Goal: Communication & Community: Share content

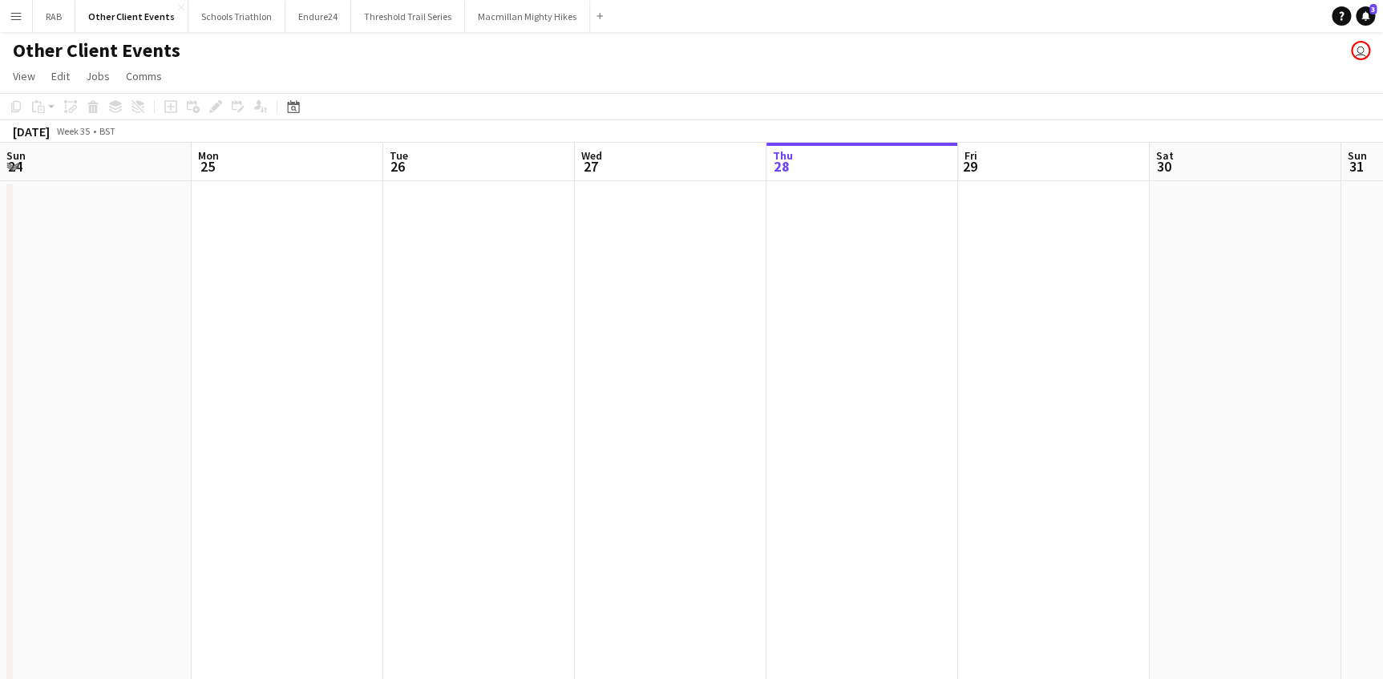
scroll to position [0, 383]
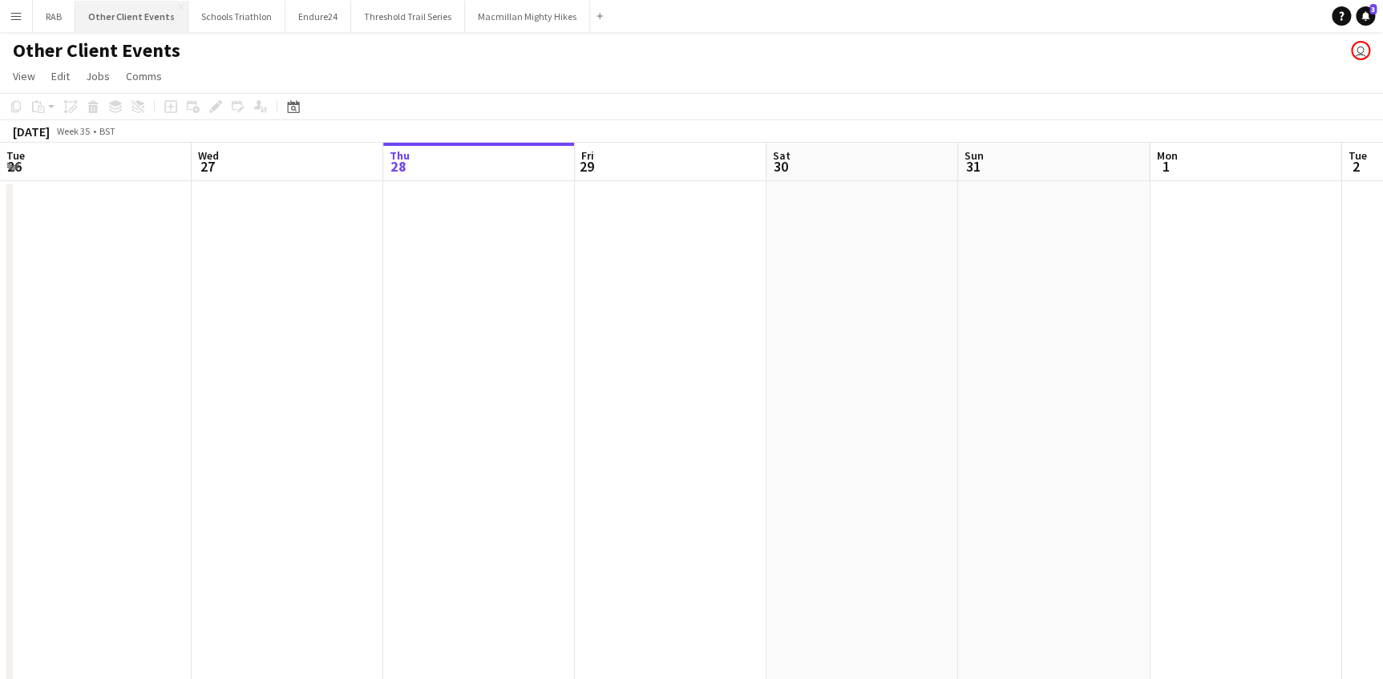
click at [115, 16] on button "Other Client Events Close" at bounding box center [131, 16] width 113 height 31
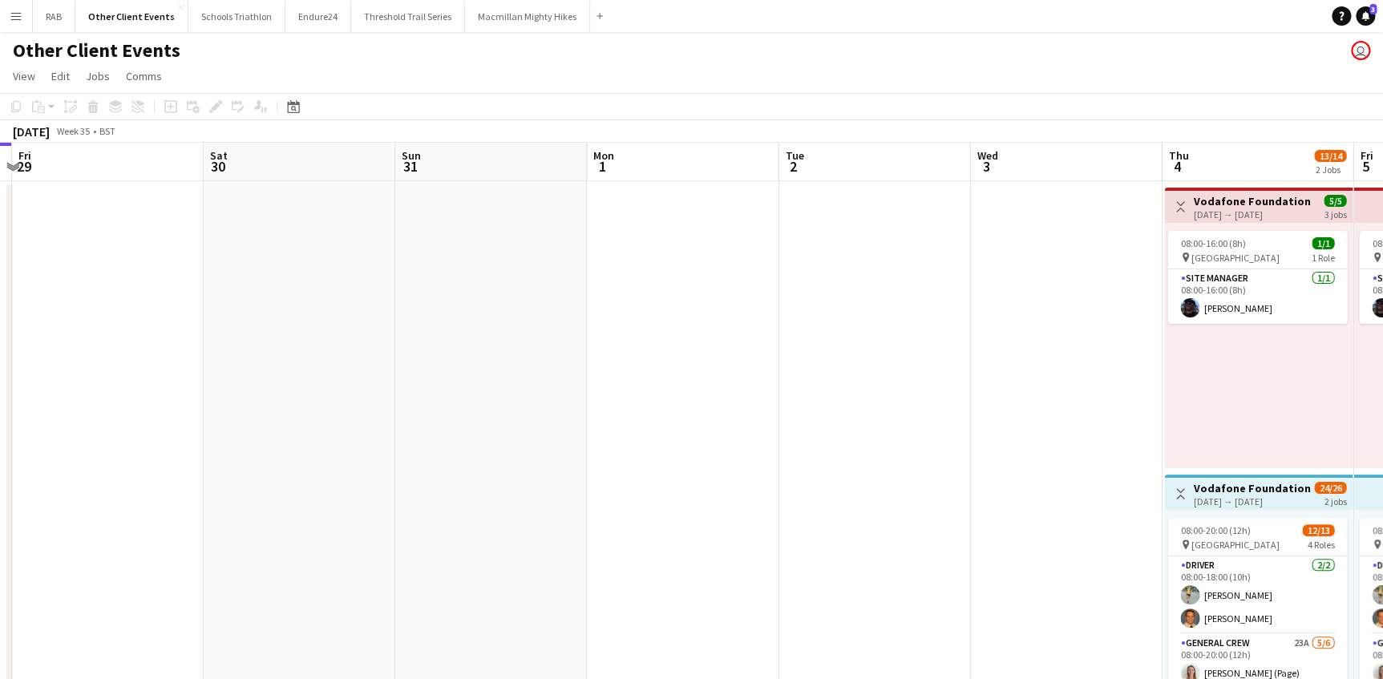
drag, startPoint x: 652, startPoint y: 158, endPoint x: 102, endPoint y: 158, distance: 550.0
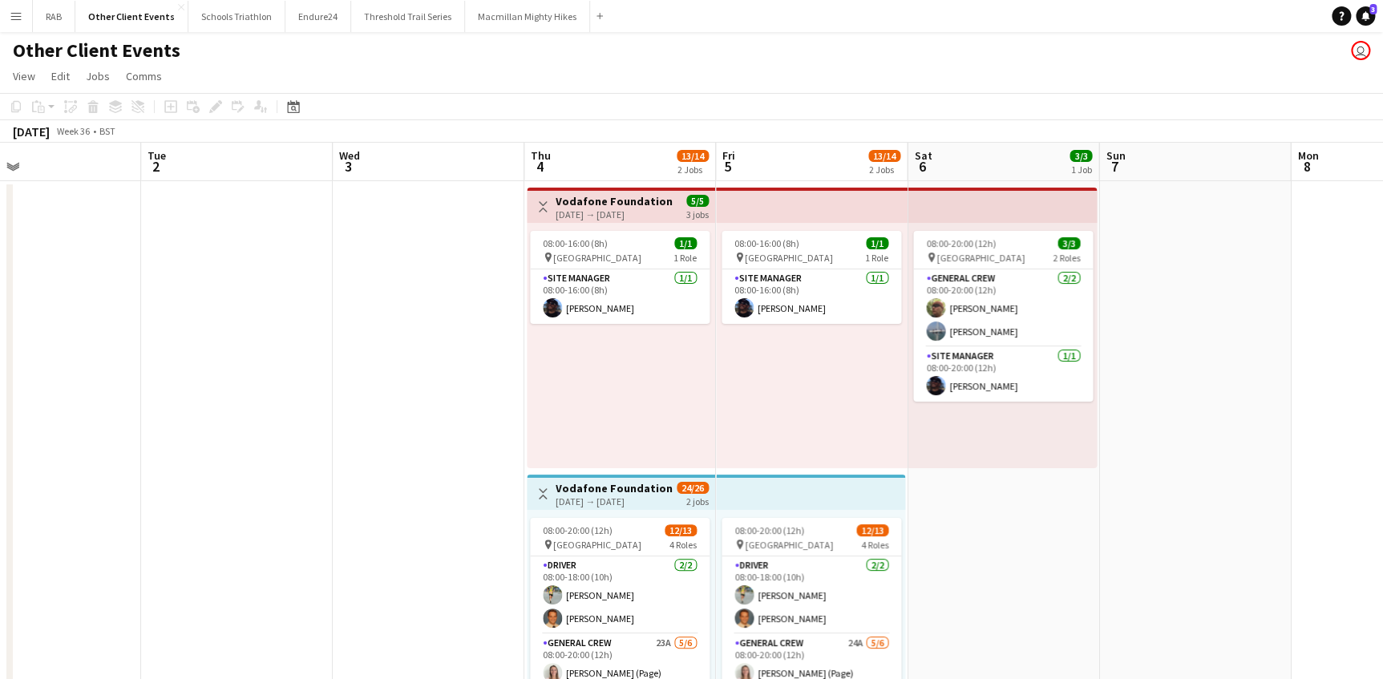
drag, startPoint x: 812, startPoint y: 156, endPoint x: 368, endPoint y: 167, distance: 444.3
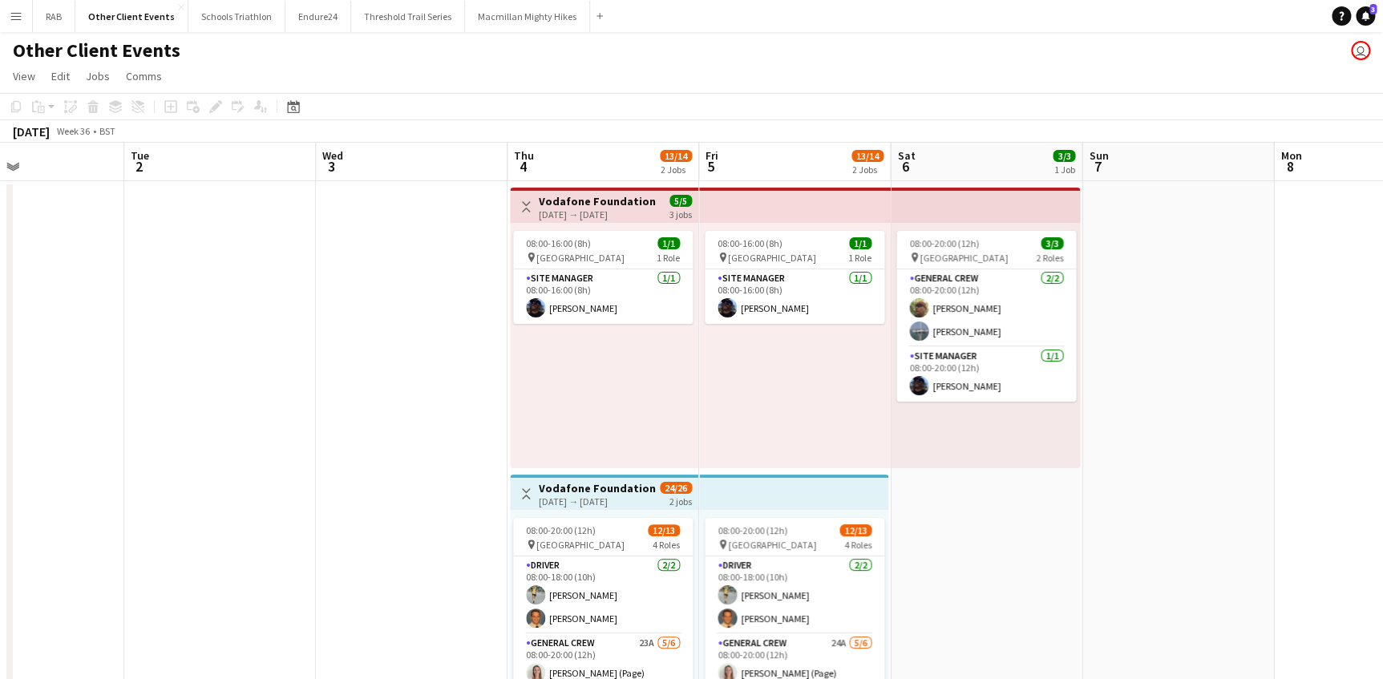
drag, startPoint x: 1005, startPoint y: 155, endPoint x: 146, endPoint y: 162, distance: 858.7
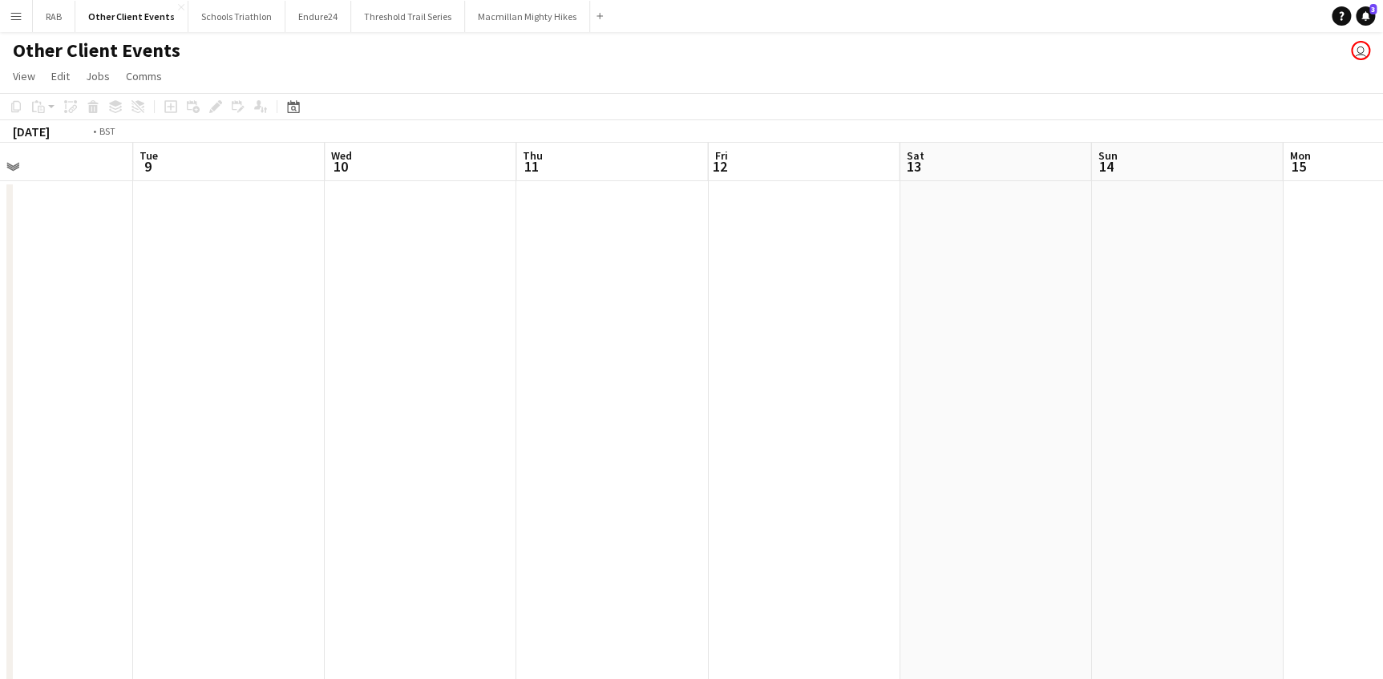
drag, startPoint x: 825, startPoint y: 168, endPoint x: 737, endPoint y: 160, distance: 88.6
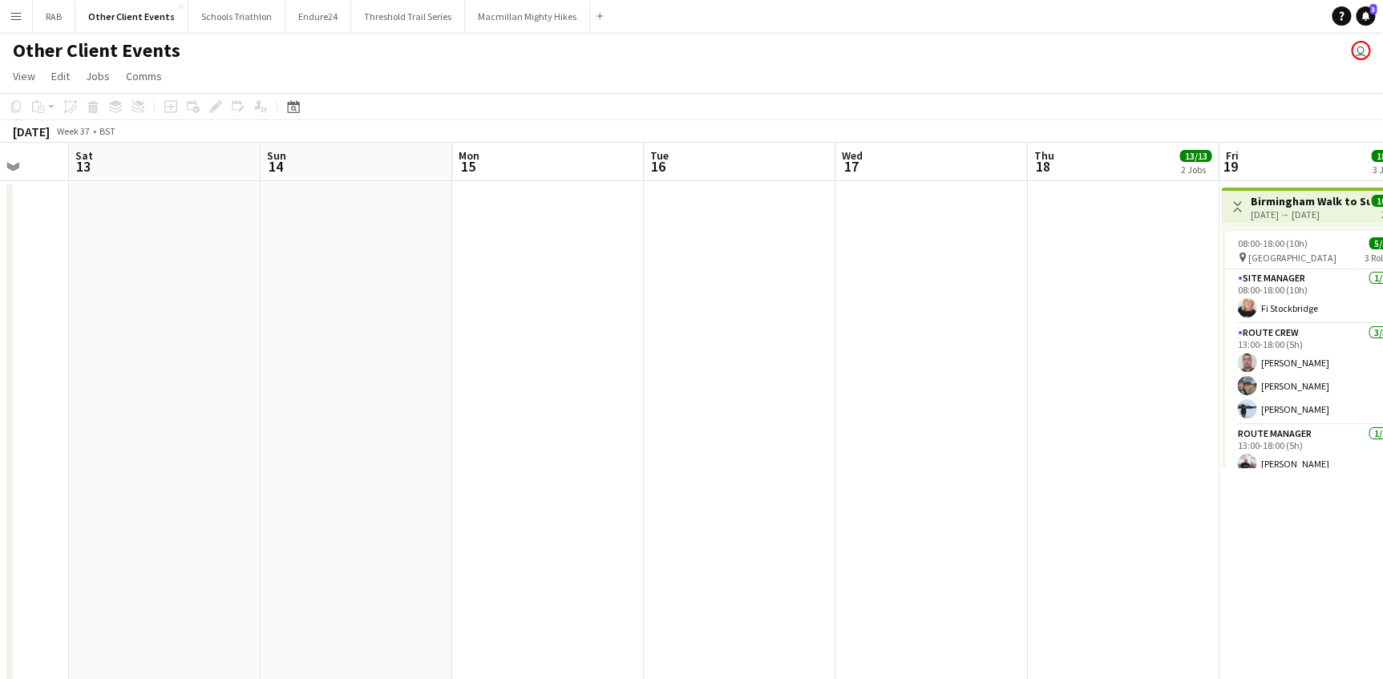
drag, startPoint x: 874, startPoint y: 160, endPoint x: 229, endPoint y: 163, distance: 644.6
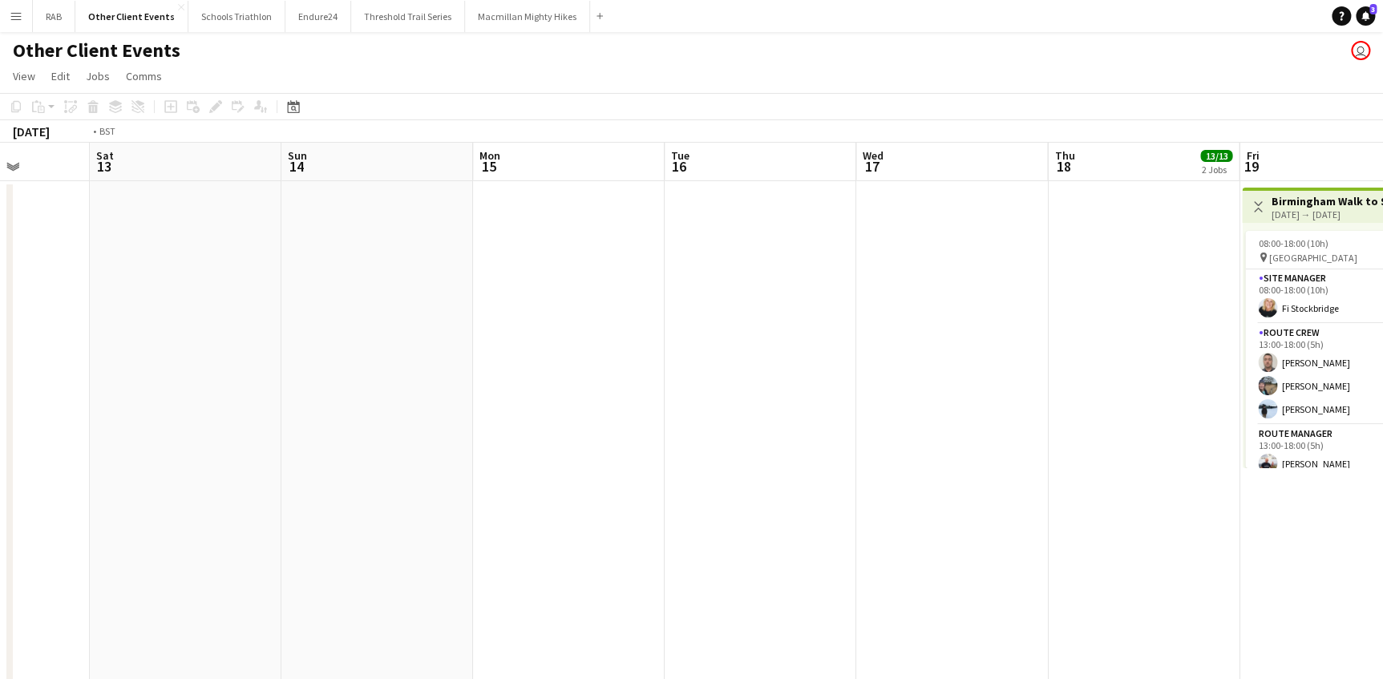
drag, startPoint x: 832, startPoint y: 160, endPoint x: 91, endPoint y: 175, distance: 741.0
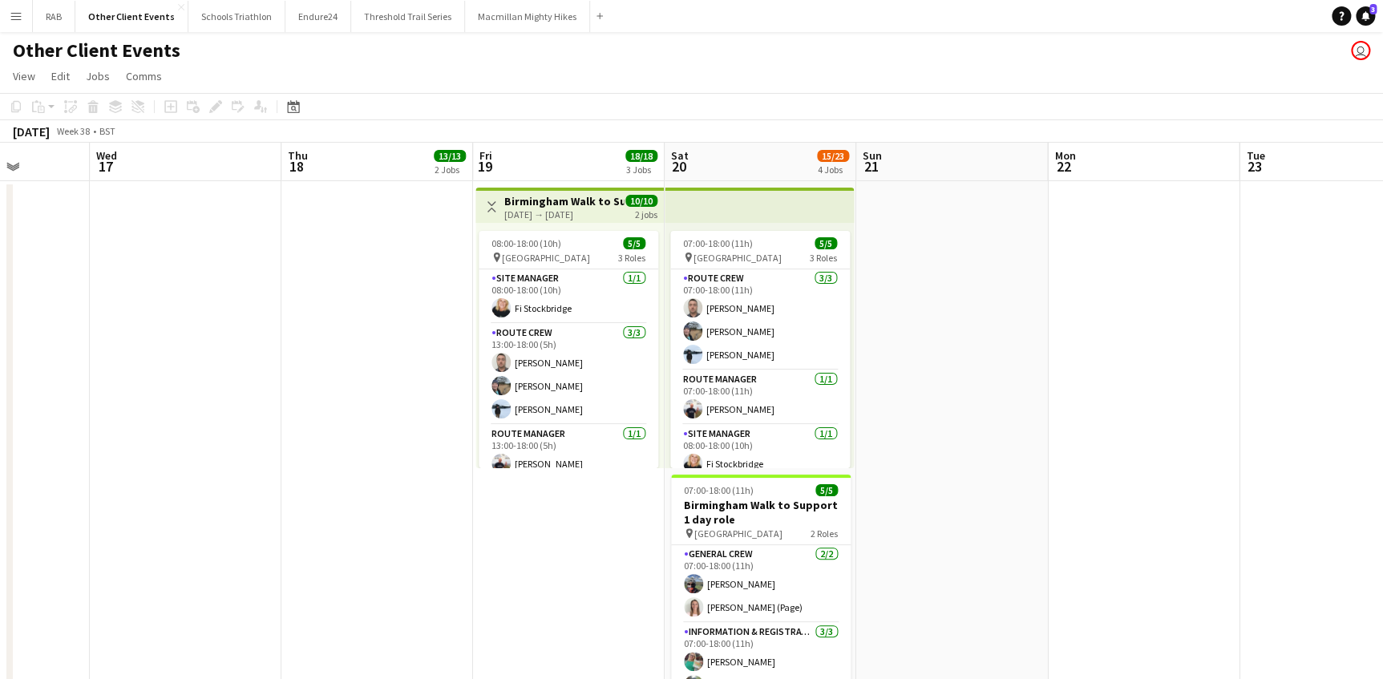
scroll to position [0, 489]
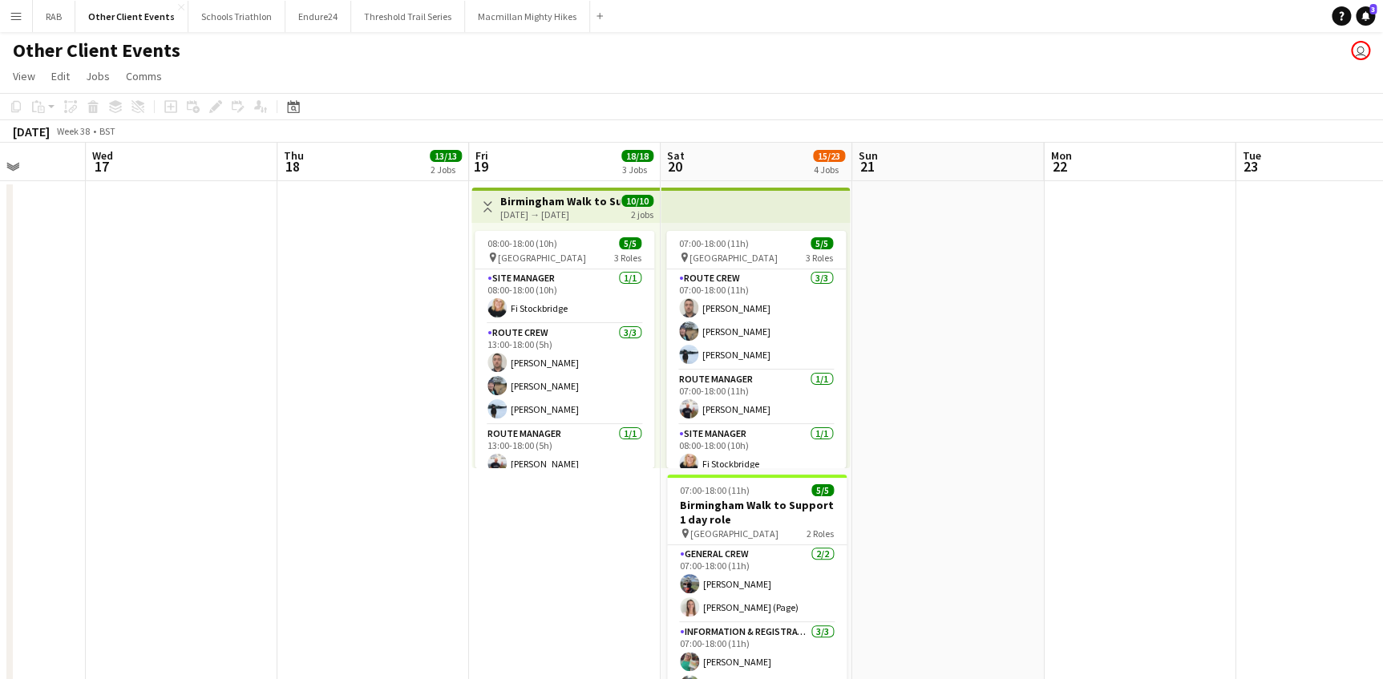
click at [529, 204] on h3 "Birmingham Walk to Support 2 day role" at bounding box center [559, 201] width 119 height 14
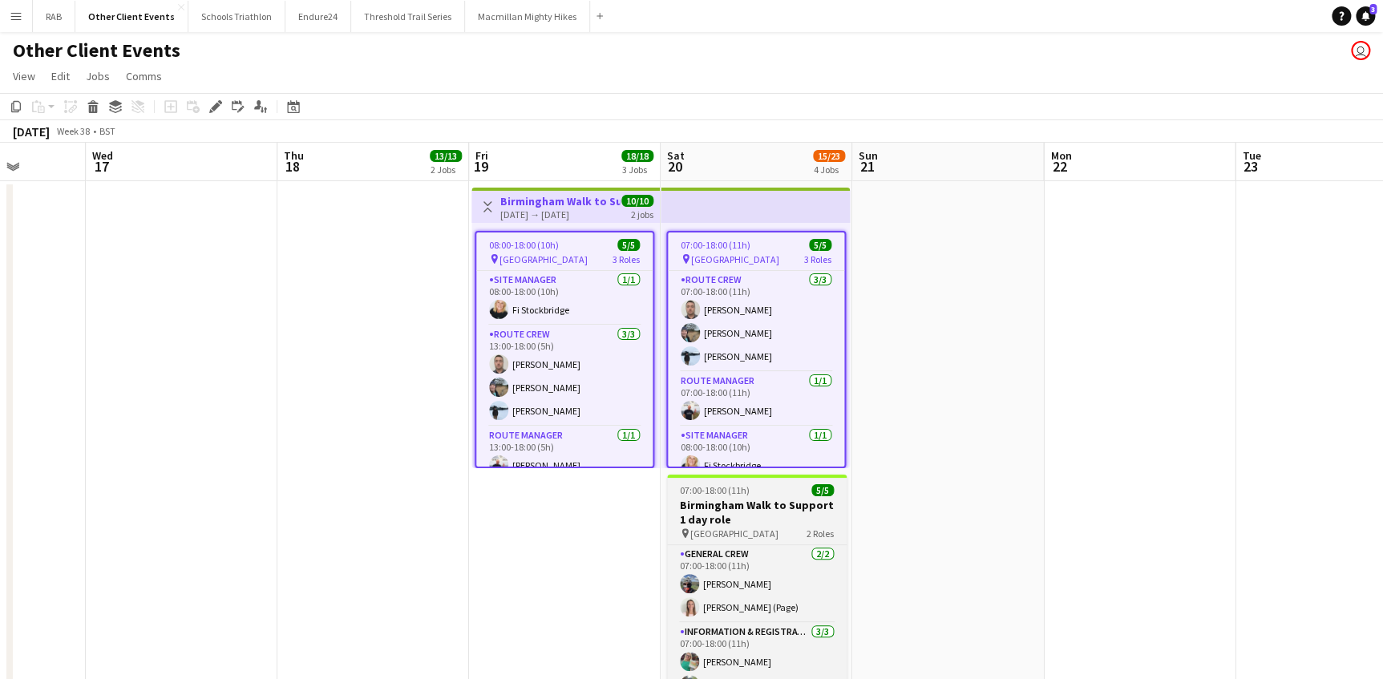
click at [743, 508] on h3 "Birmingham Walk to Support 1 day role" at bounding box center [757, 512] width 180 height 29
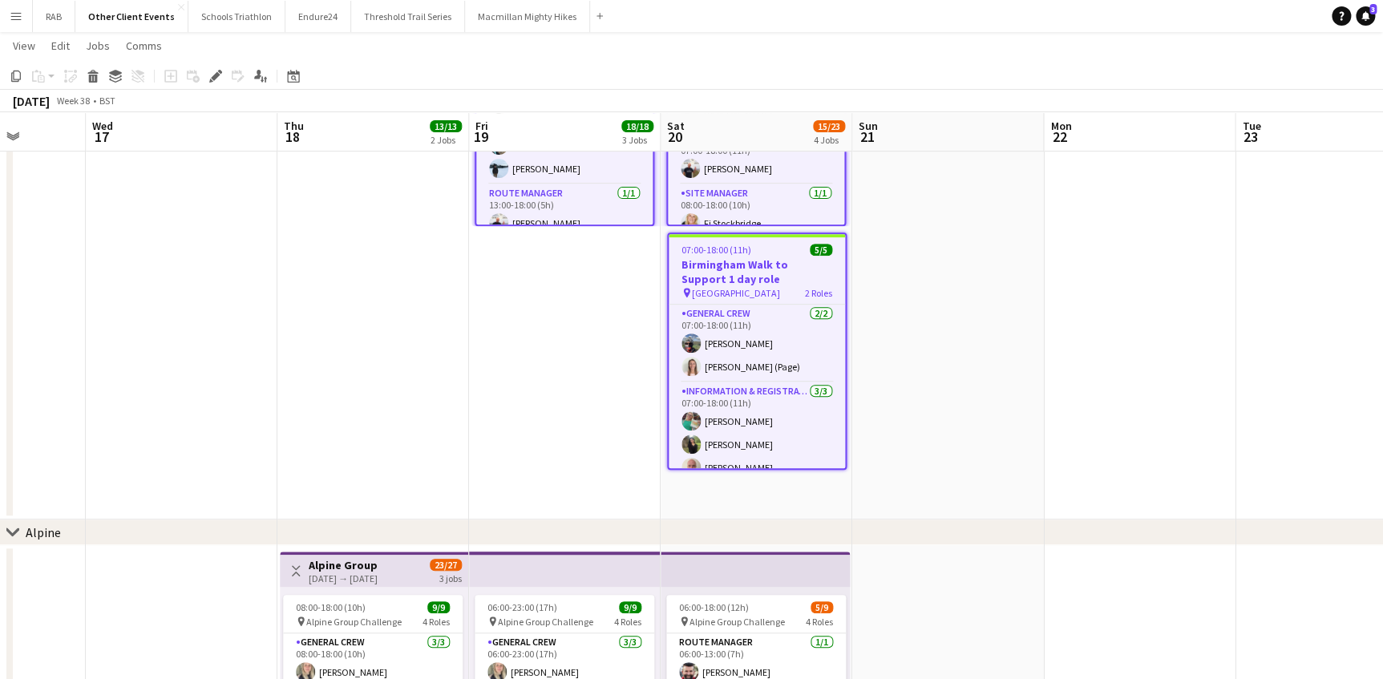
scroll to position [145, 0]
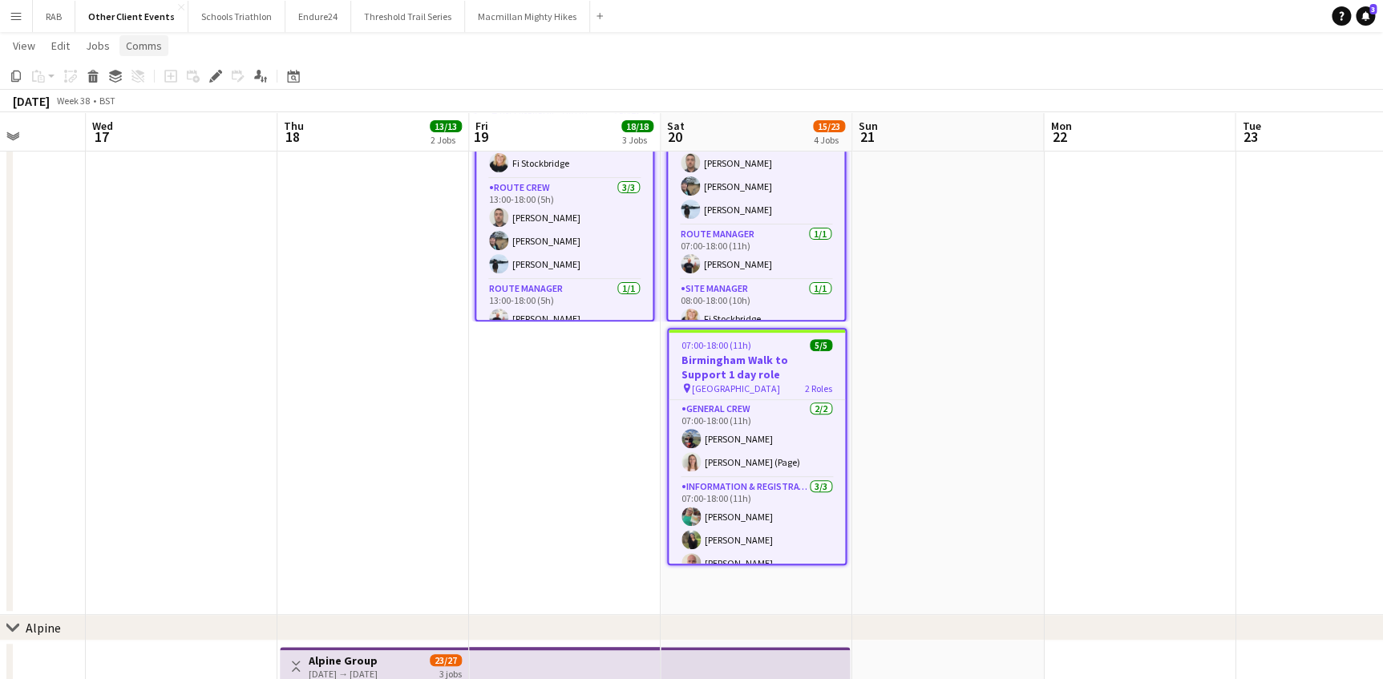
click at [133, 44] on span "Comms" at bounding box center [144, 45] width 36 height 14
click at [151, 81] on span "Notify confirmed crew" at bounding box center [184, 80] width 107 height 14
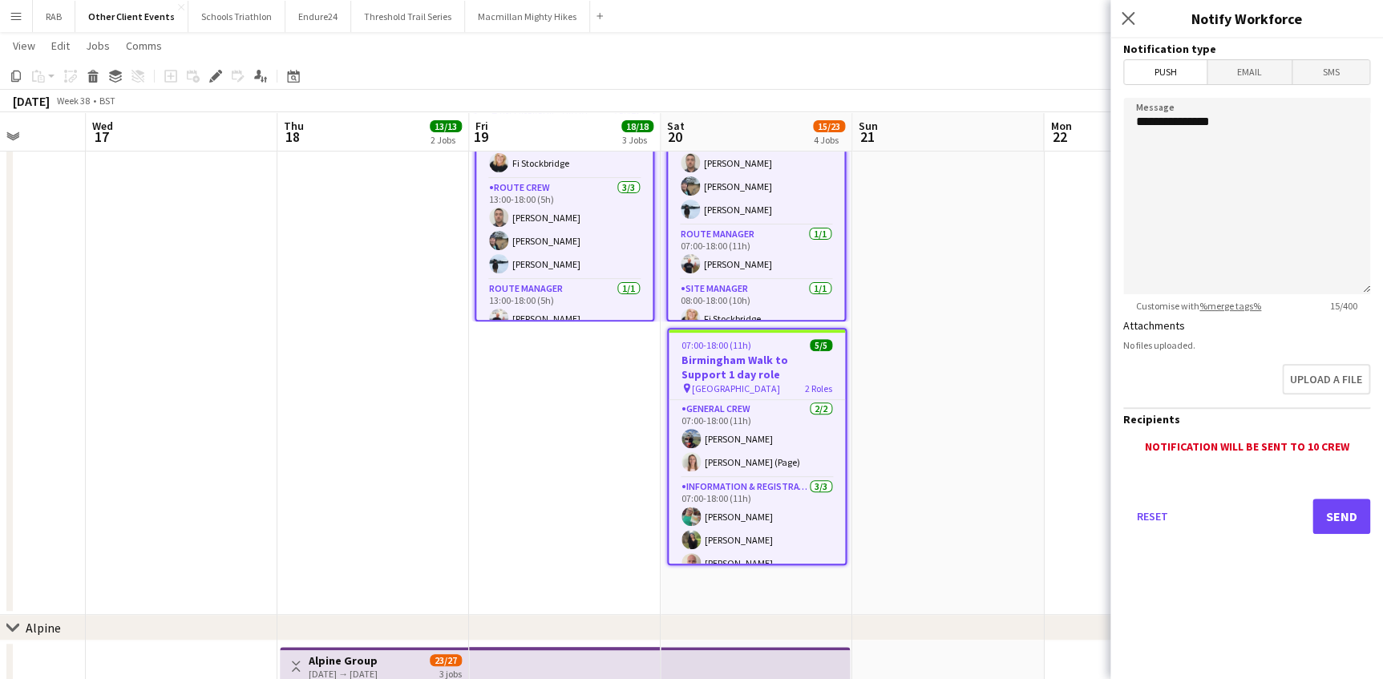
click at [1251, 68] on span "Email" at bounding box center [1249, 72] width 85 height 24
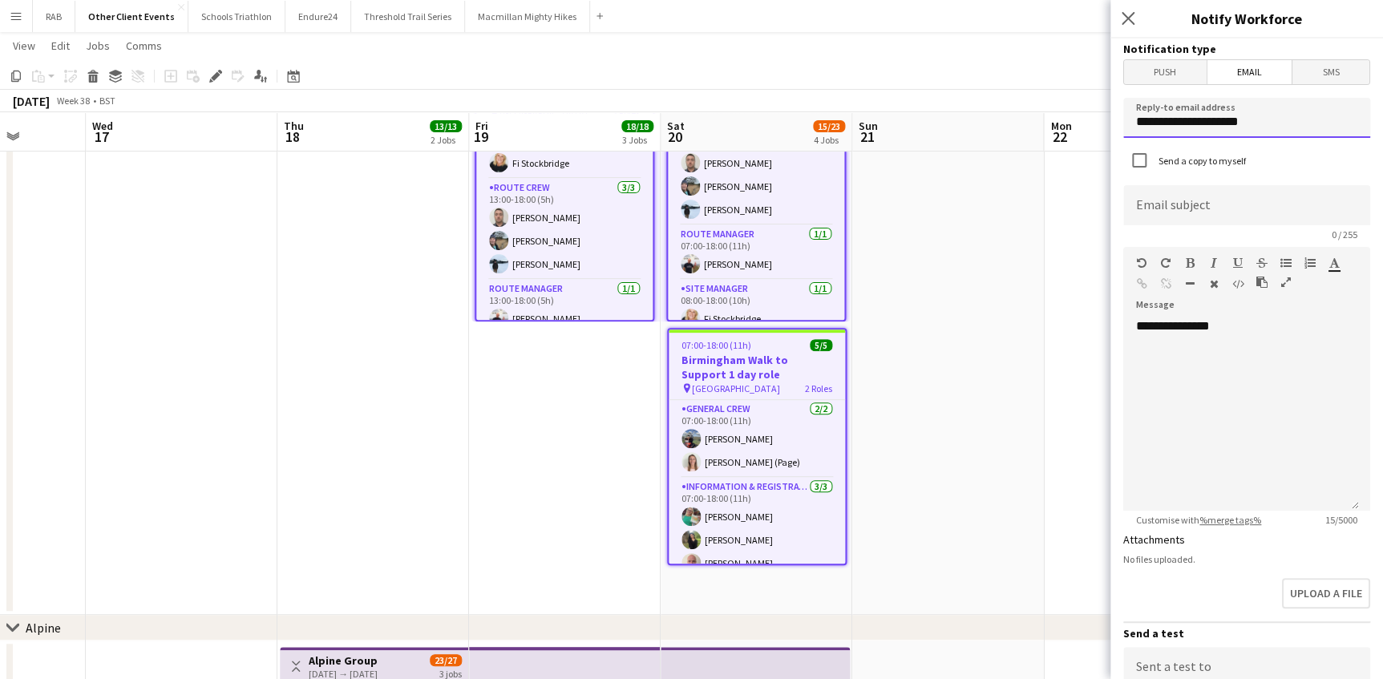
drag, startPoint x: 1087, startPoint y: 123, endPoint x: 859, endPoint y: 120, distance: 227.7
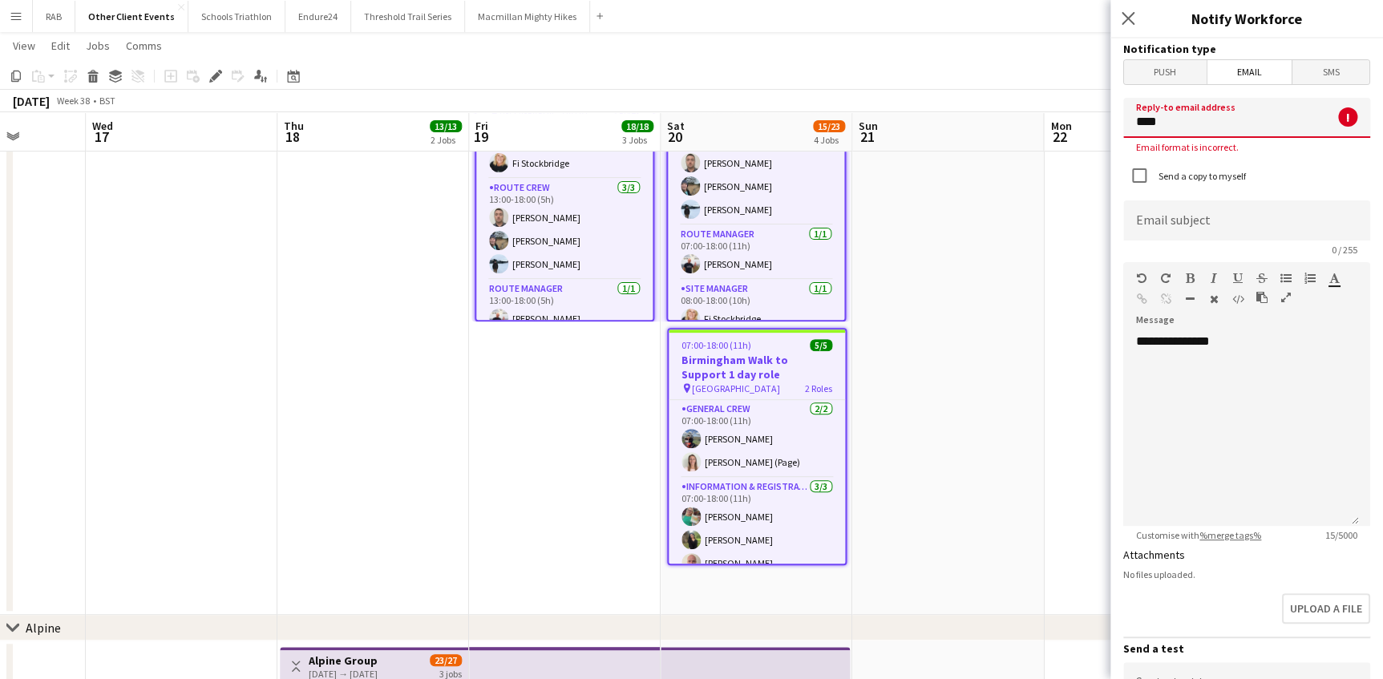
type input "**********"
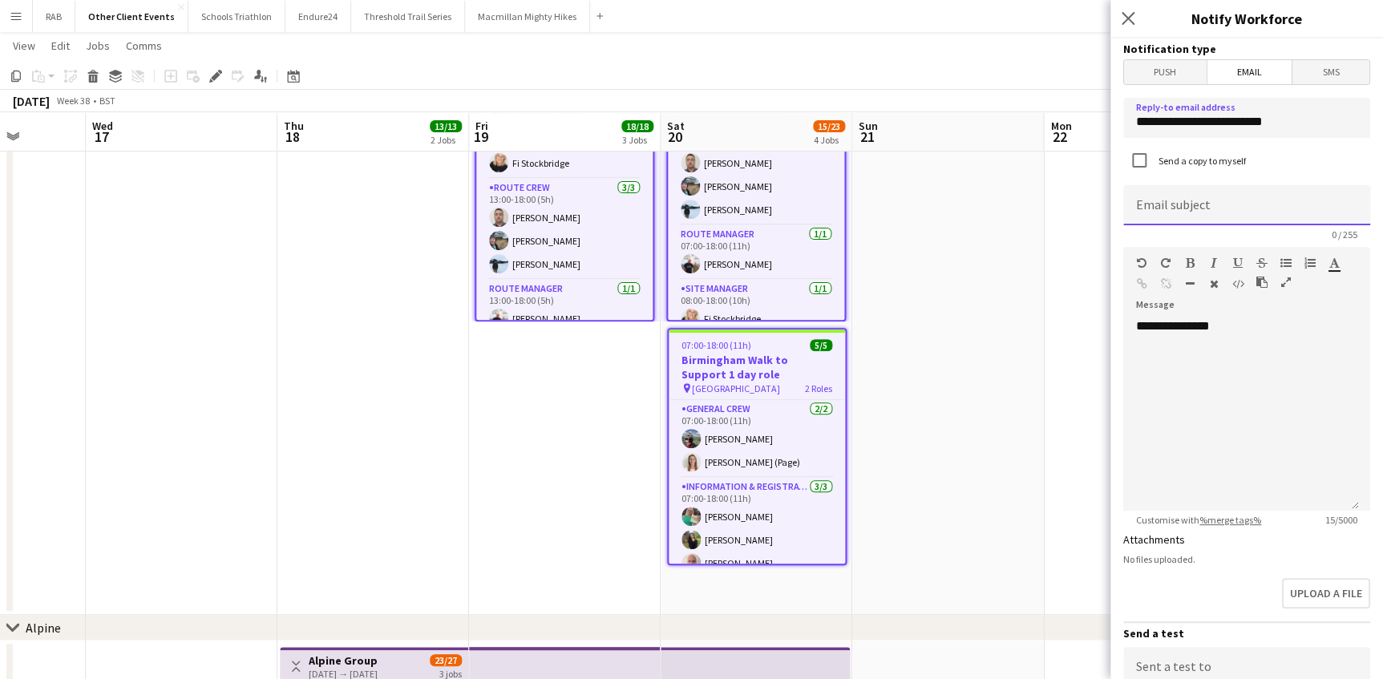
click at [1151, 201] on input at bounding box center [1246, 205] width 247 height 40
type input "**********"
click at [1135, 345] on div "**********" at bounding box center [1241, 414] width 236 height 192
click at [1236, 325] on div "**********" at bounding box center [1241, 414] width 236 height 192
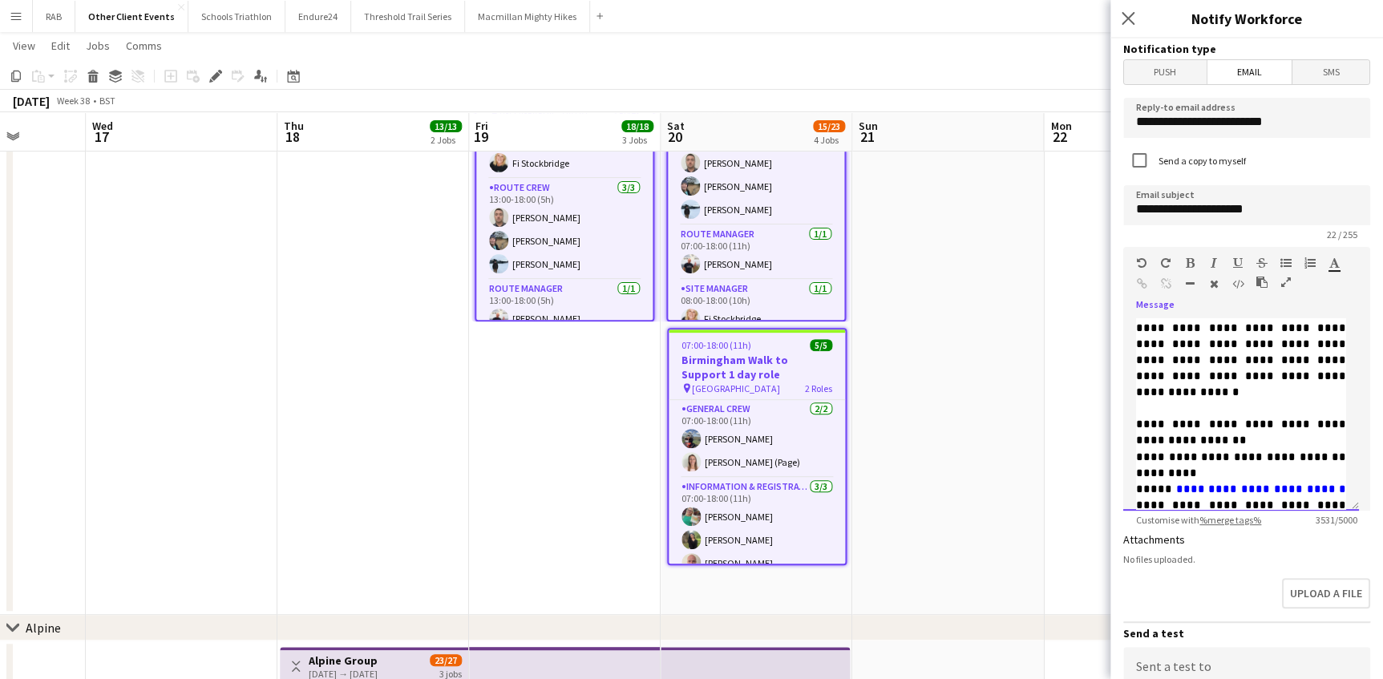
scroll to position [249, 0]
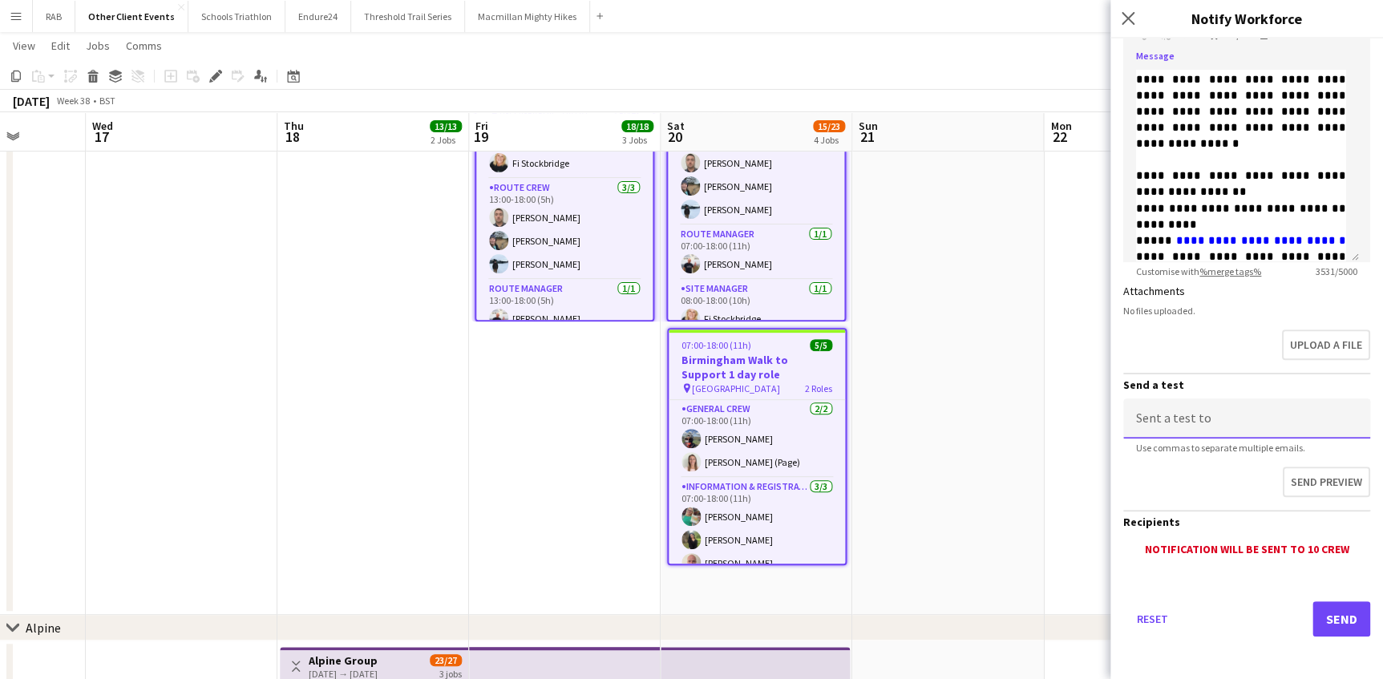
click at [1211, 425] on input at bounding box center [1246, 418] width 247 height 40
type input "**********"
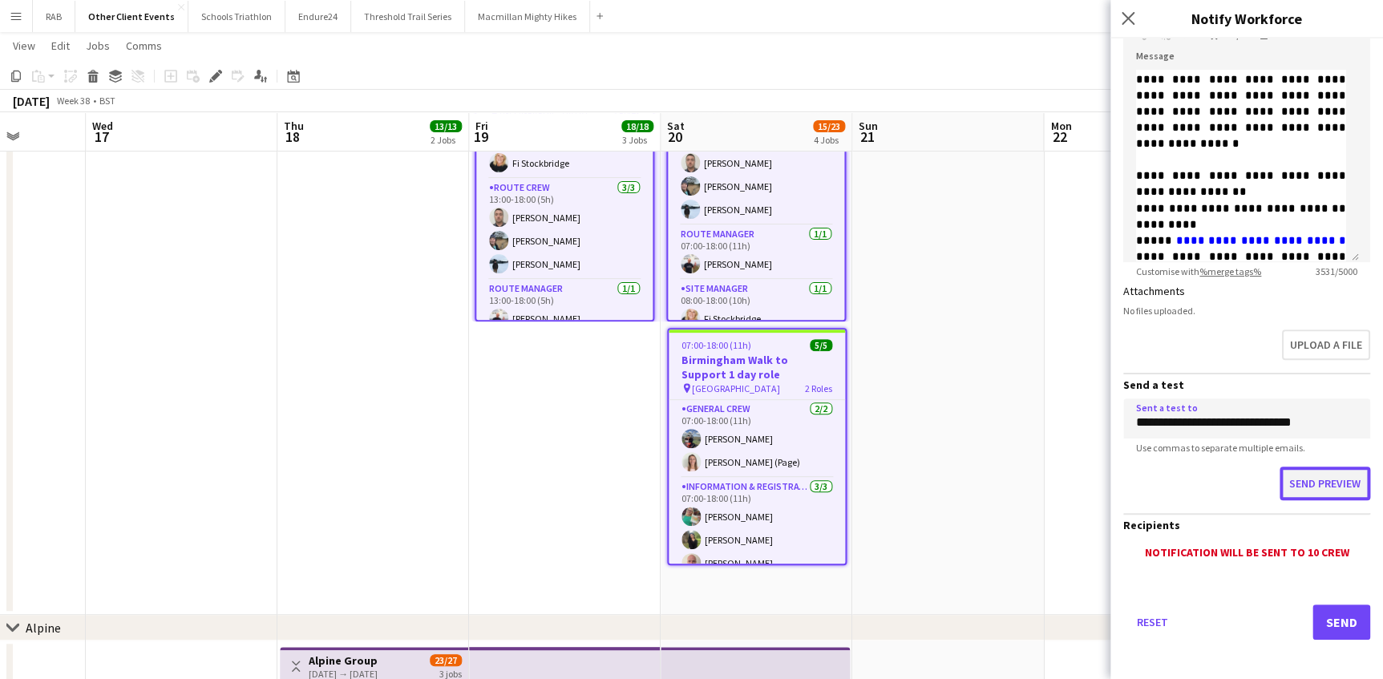
click at [1304, 478] on button "Send preview" at bounding box center [1325, 484] width 91 height 34
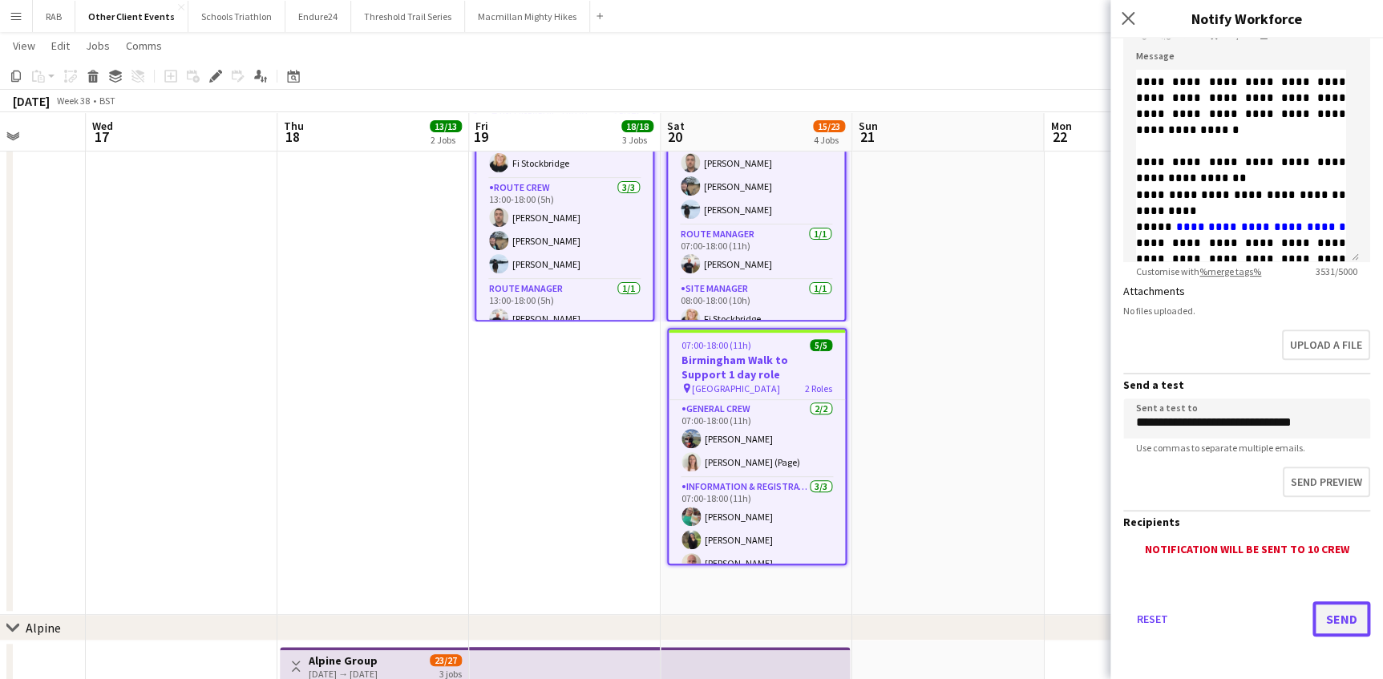
click at [1331, 620] on button "Send" at bounding box center [1341, 618] width 58 height 35
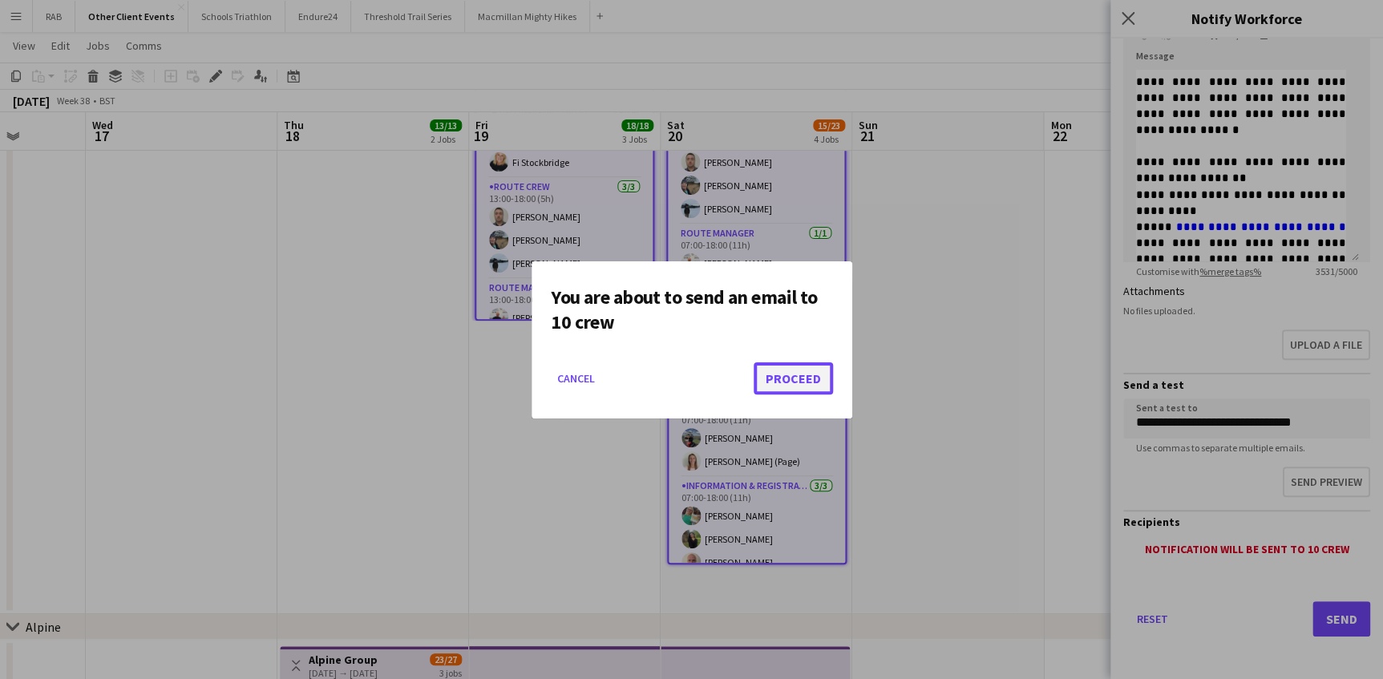
click at [803, 382] on button "Proceed" at bounding box center [793, 378] width 79 height 32
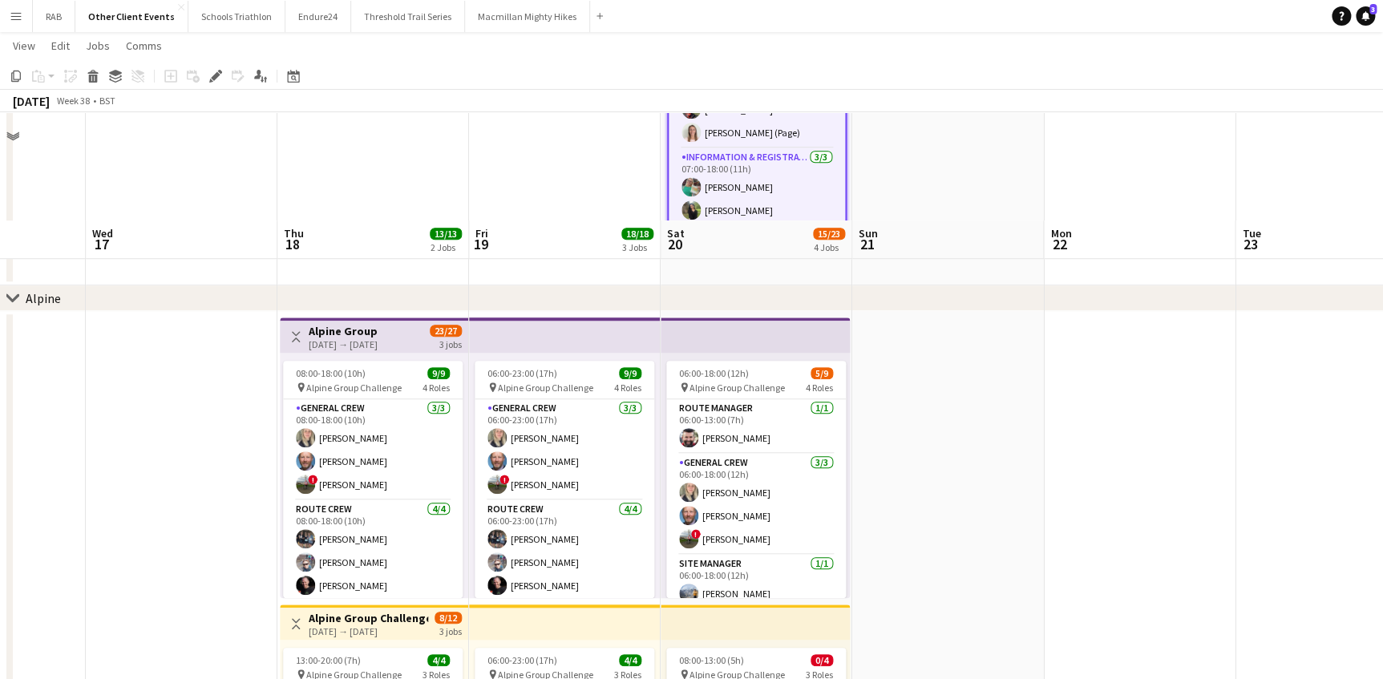
scroll to position [583, 0]
